Goal: Transaction & Acquisition: Purchase product/service

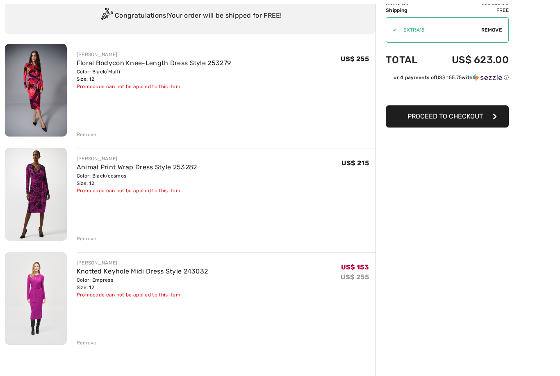
scroll to position [64, 0]
click at [37, 194] on img at bounding box center [36, 194] width 62 height 93
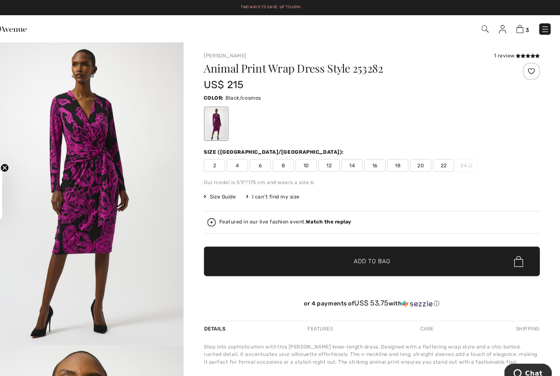
click at [484, 26] on img at bounding box center [487, 28] width 7 height 7
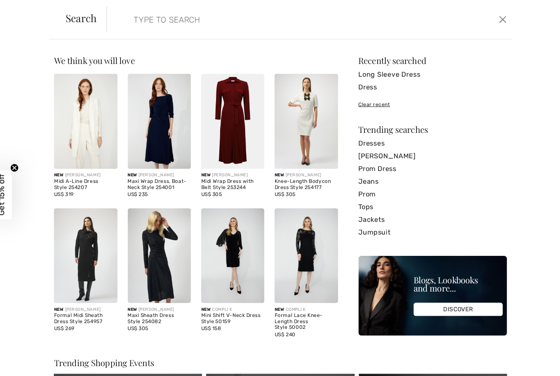
click at [132, 18] on input "search" at bounding box center [265, 19] width 267 height 25
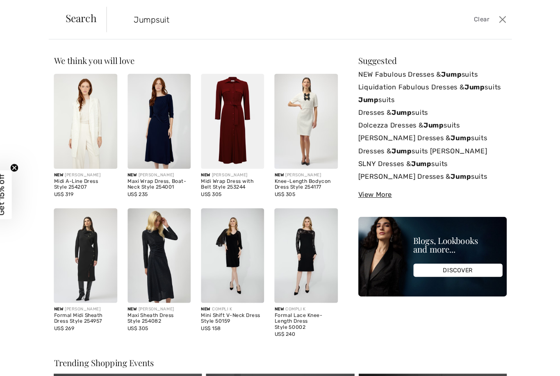
type input "Jumpsuit"
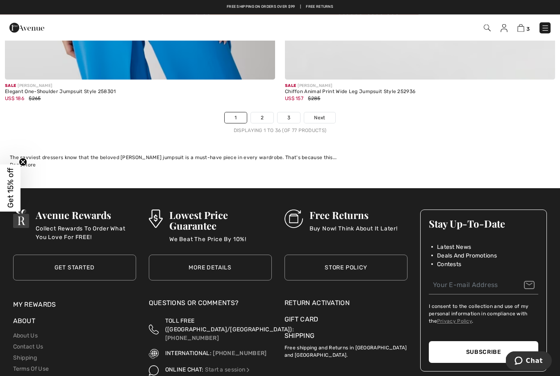
scroll to position [8104, 0]
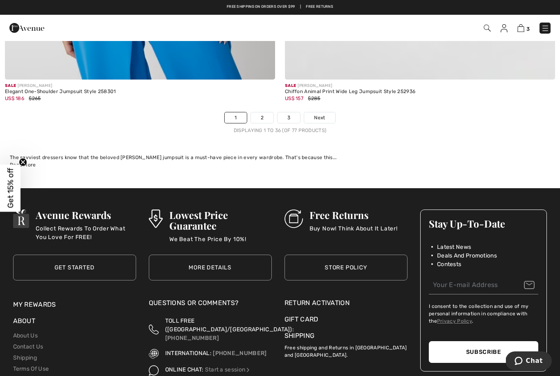
click at [269, 112] on link "2" at bounding box center [262, 117] width 23 height 11
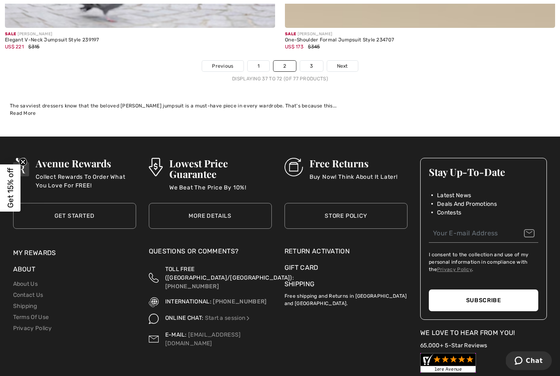
scroll to position [8155, 0]
click at [313, 61] on link "3" at bounding box center [311, 66] width 23 height 11
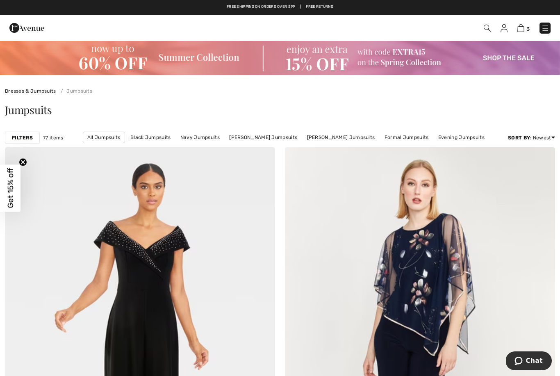
click at [516, 56] on img at bounding box center [280, 57] width 560 height 35
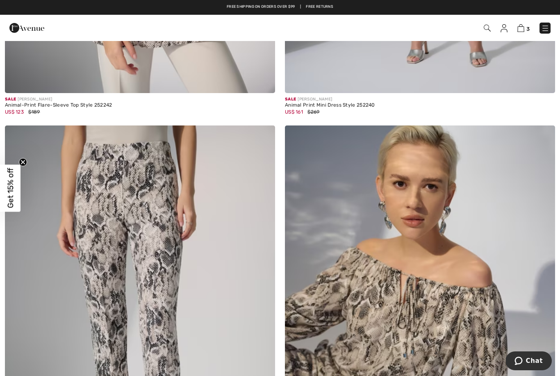
scroll to position [7219, 0]
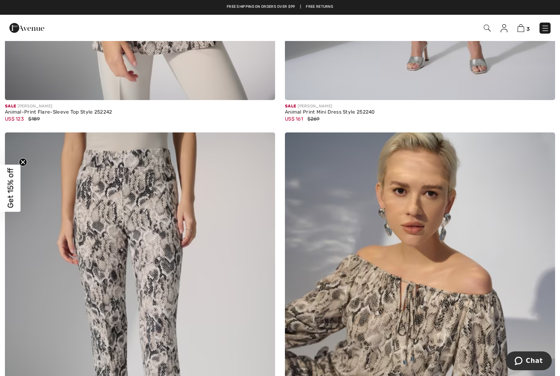
click at [526, 26] on span "3" at bounding box center [527, 29] width 3 height 6
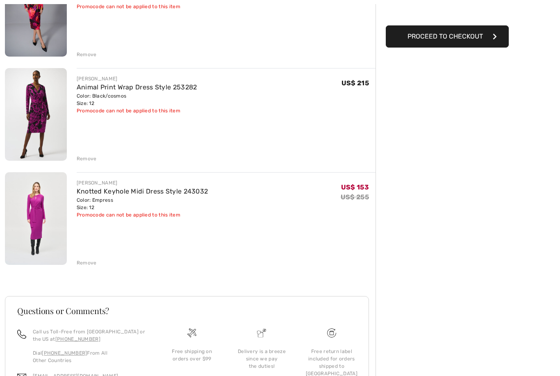
scroll to position [149, 0]
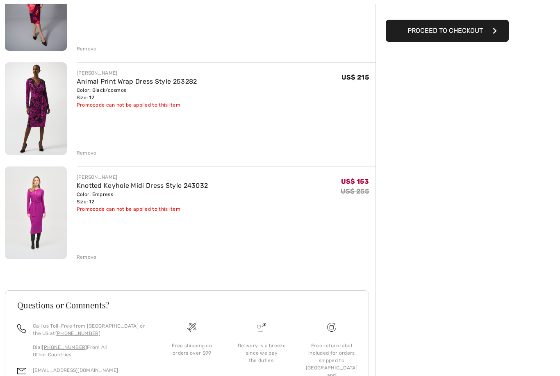
click at [89, 258] on div "Remove" at bounding box center [87, 257] width 20 height 7
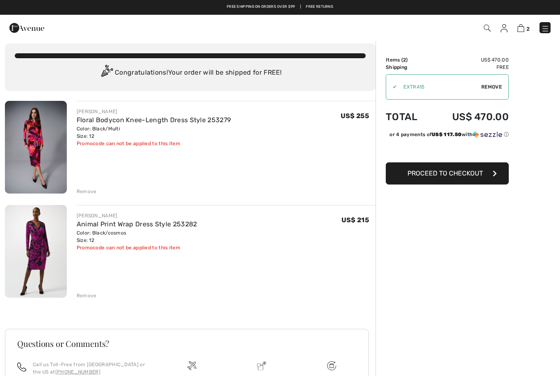
scroll to position [0, 0]
